Goal: Use online tool/utility

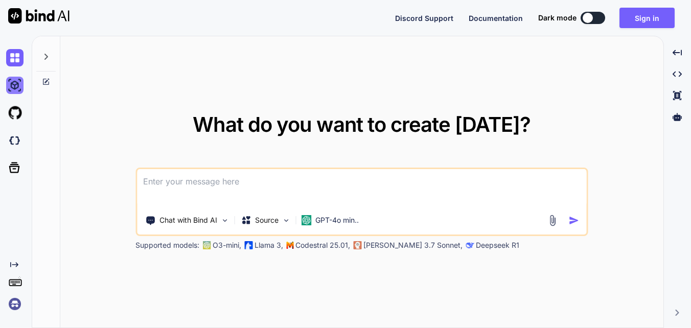
click at [16, 86] on img at bounding box center [14, 85] width 17 height 17
type textarea "x"
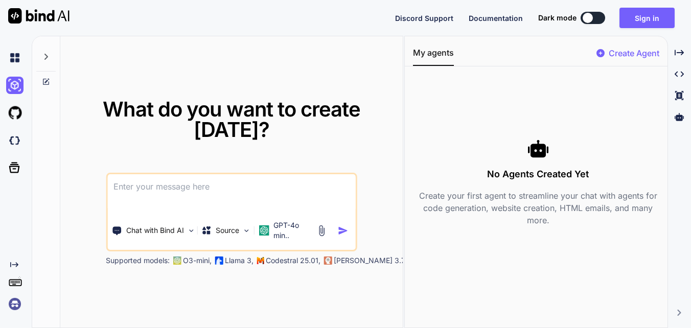
click at [150, 189] on textarea at bounding box center [231, 193] width 249 height 38
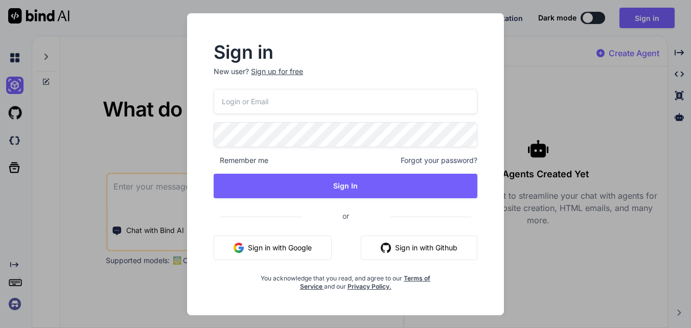
click at [279, 249] on button "Sign in with Google" at bounding box center [273, 248] width 118 height 25
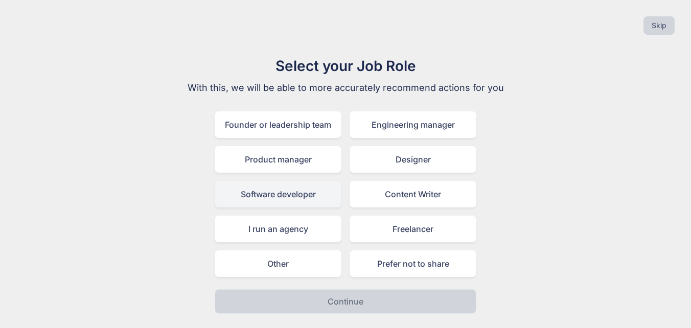
click at [268, 200] on div "Software developer" at bounding box center [278, 194] width 127 height 27
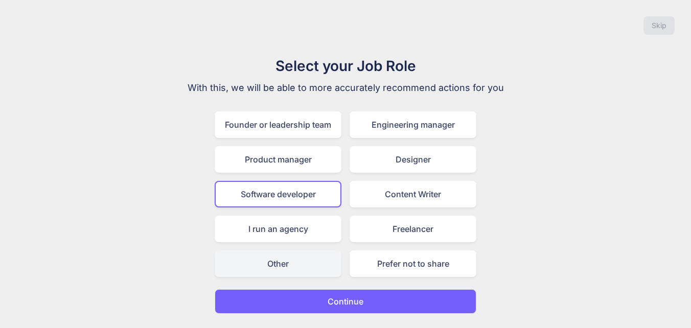
click at [292, 260] on div "Other" at bounding box center [278, 264] width 127 height 27
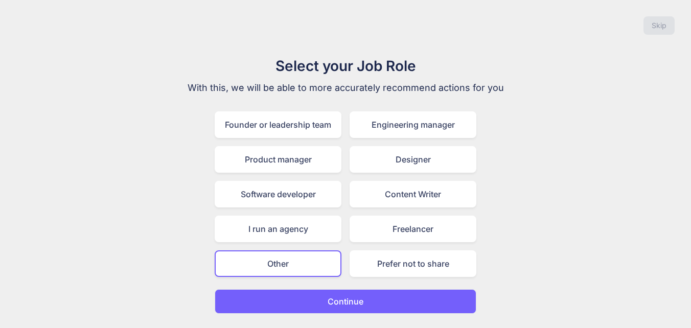
click at [317, 295] on button "Continue" at bounding box center [346, 301] width 262 height 25
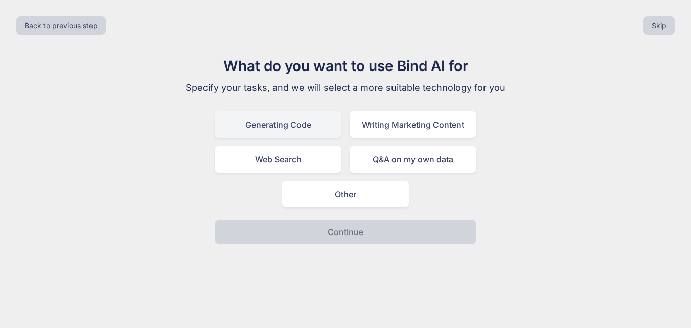
click at [312, 126] on div "Generating Code" at bounding box center [278, 124] width 127 height 27
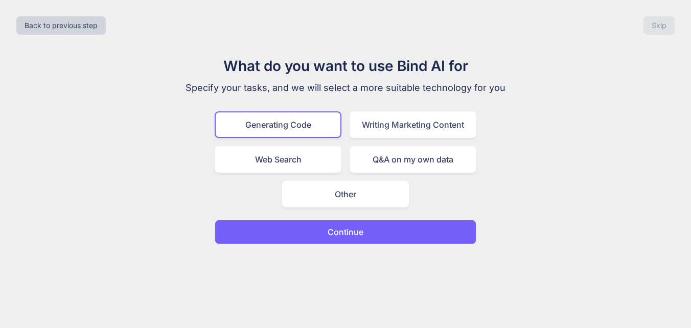
click at [337, 237] on p "Continue" at bounding box center [346, 232] width 36 height 12
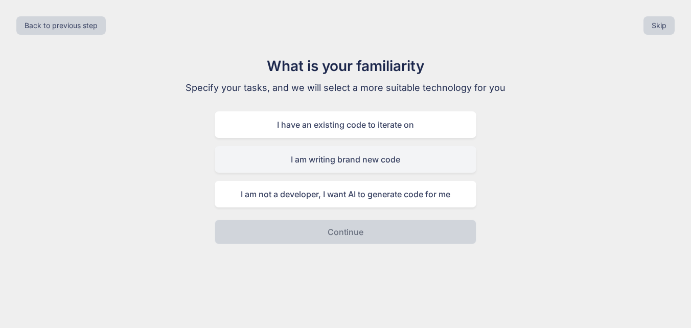
click at [437, 166] on div "I am writing brand new code" at bounding box center [346, 159] width 262 height 27
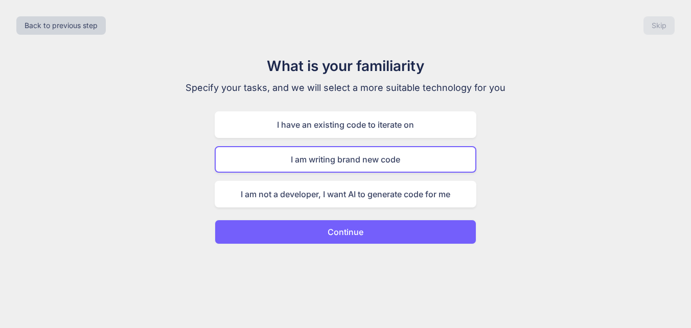
click at [386, 230] on button "Continue" at bounding box center [346, 232] width 262 height 25
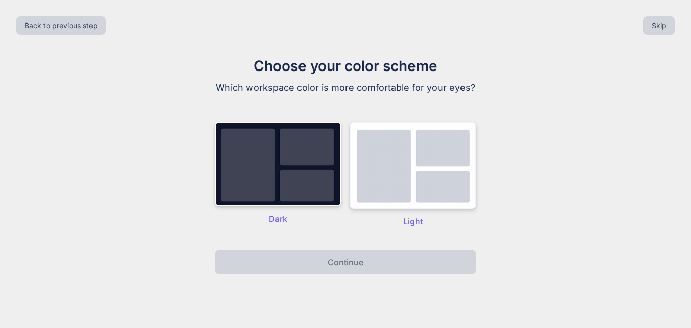
click at [436, 163] on img at bounding box center [413, 165] width 127 height 87
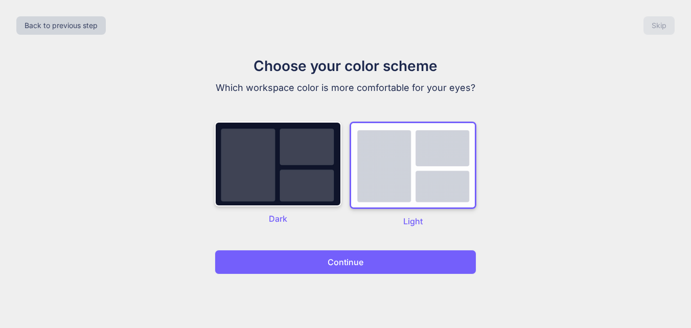
click at [371, 269] on button "Continue" at bounding box center [346, 262] width 262 height 25
click at [390, 257] on button "Continue" at bounding box center [346, 262] width 262 height 25
click at [414, 170] on img at bounding box center [413, 165] width 127 height 87
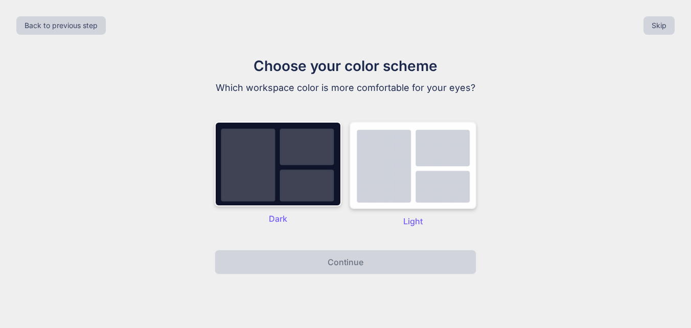
click at [389, 135] on img at bounding box center [413, 165] width 127 height 87
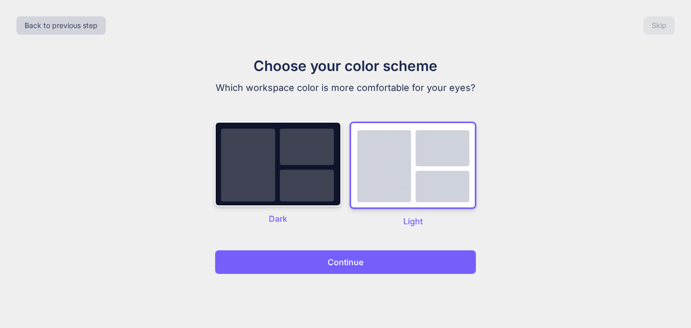
click at [389, 135] on img at bounding box center [413, 165] width 127 height 87
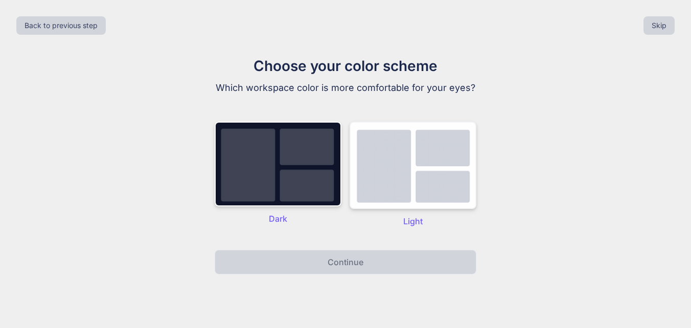
click at [380, 153] on img at bounding box center [413, 165] width 127 height 87
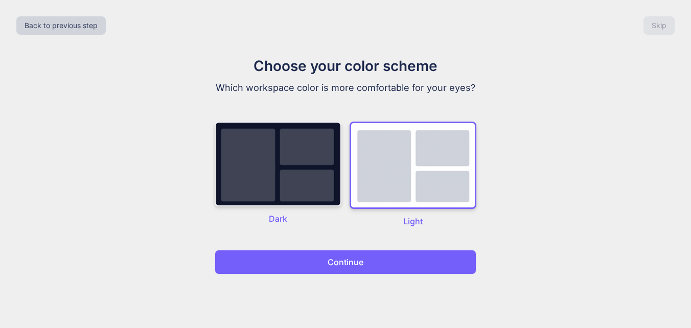
click at [323, 270] on button "Continue" at bounding box center [346, 262] width 262 height 25
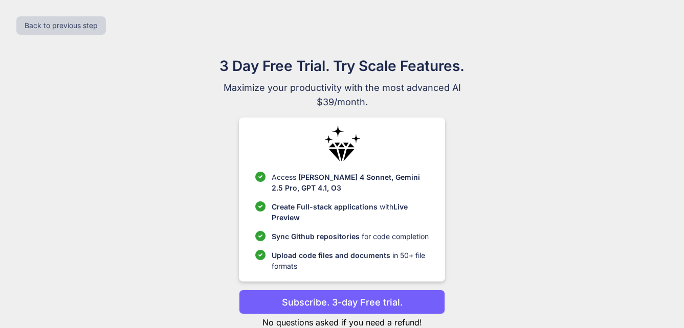
scroll to position [29, 0]
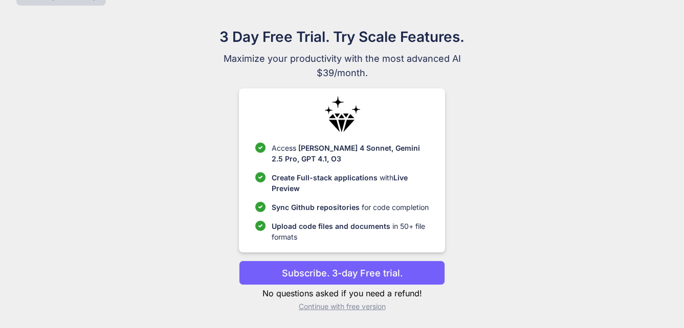
click at [347, 309] on p "Continue with free version" at bounding box center [342, 307] width 206 height 10
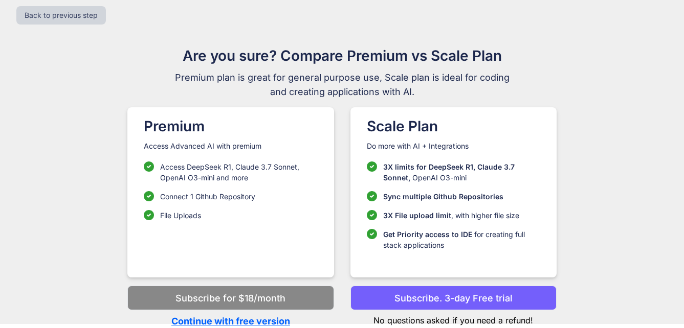
scroll to position [10, 0]
click at [242, 321] on p "Continue with free version" at bounding box center [230, 322] width 206 height 14
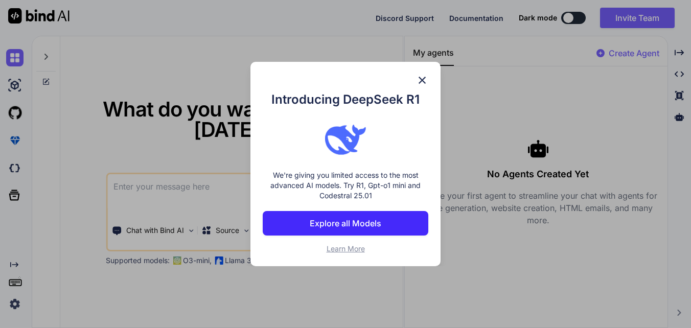
click at [420, 82] on img at bounding box center [422, 80] width 12 height 12
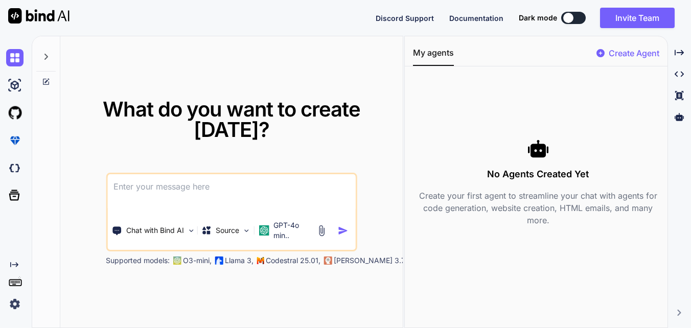
click at [226, 186] on textarea at bounding box center [231, 193] width 249 height 38
type textarea "write code to develp"
